Goal: Task Accomplishment & Management: Use online tool/utility

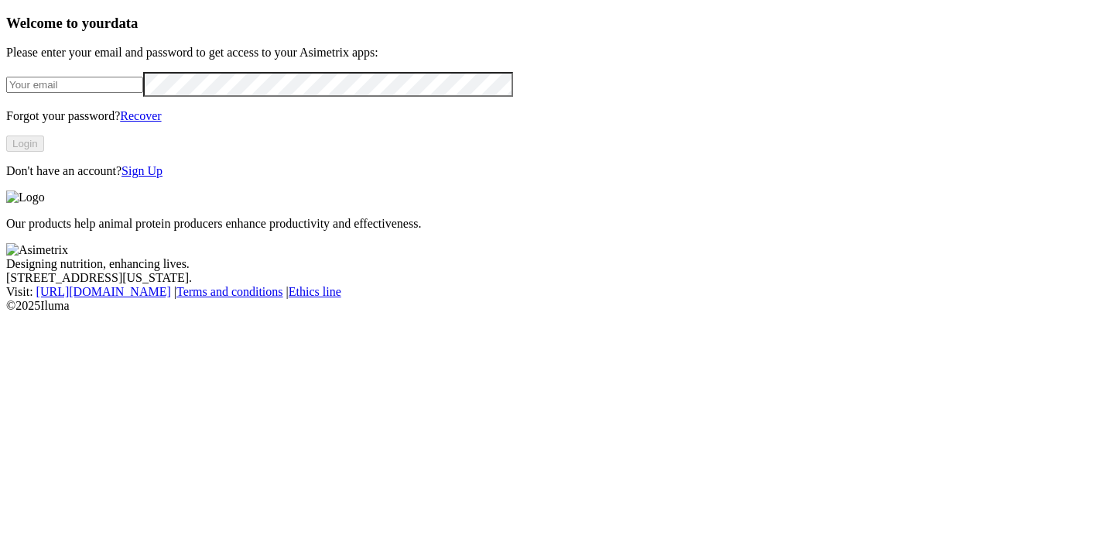
type input "[EMAIL_ADDRESS][DOMAIN_NAME]"
drag, startPoint x: 297, startPoint y: 119, endPoint x: 18, endPoint y: 110, distance: 278.9
click at [18, 110] on div "Welcome to your data Please enter your email and password to get access to your…" at bounding box center [551, 97] width 1090 height 164
paste input "[PERSON_NAME][EMAIL_ADDRESS][PERSON_NAME][DOMAIN_NAME]"
type input "[PERSON_NAME][EMAIL_ADDRESS][PERSON_NAME][DOMAIN_NAME]"
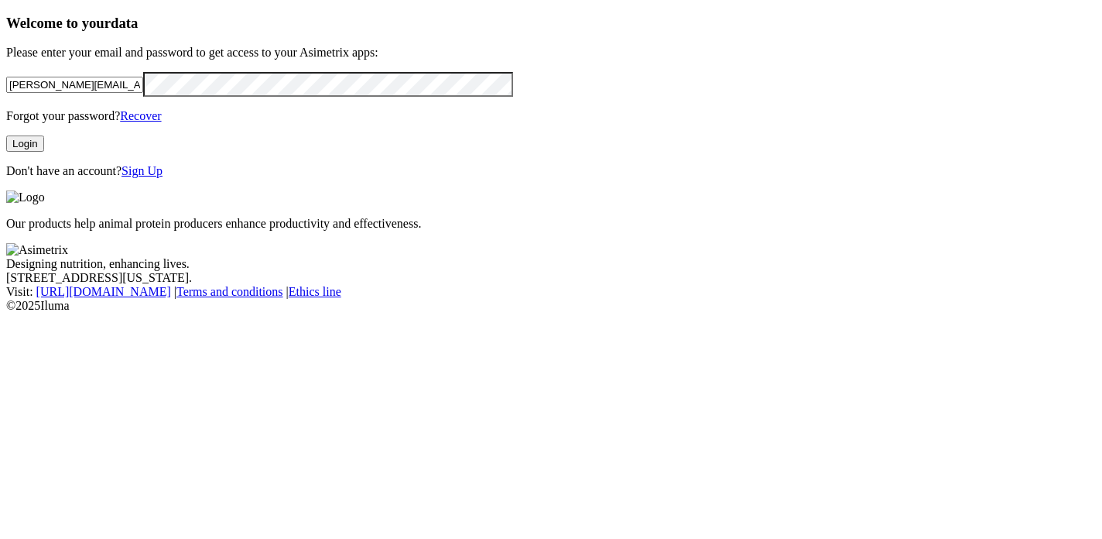
click at [0, 150] on html "Welcome to your data Please enter your email and password to get access to your…" at bounding box center [551, 159] width 1102 height 319
click at [425, 179] on div "Welcome to your data Please enter your email and password to get access to your…" at bounding box center [551, 97] width 1090 height 164
click at [44, 152] on button "Login" at bounding box center [25, 143] width 38 height 16
